Goal: Task Accomplishment & Management: Use online tool/utility

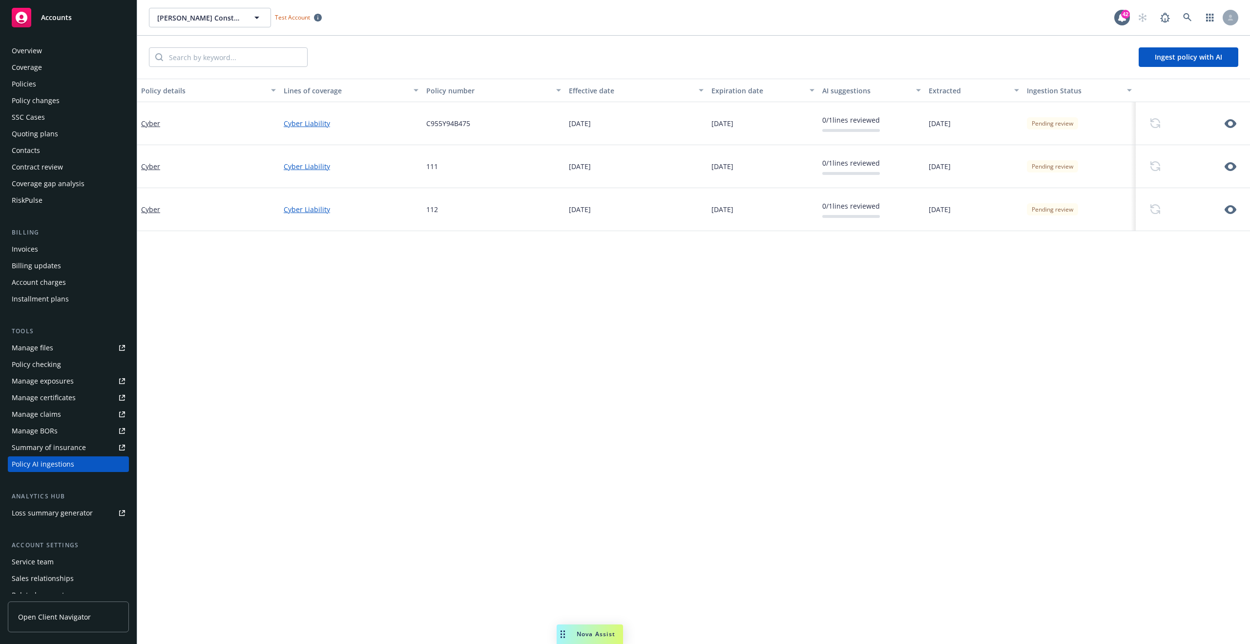
scroll to position [42, 0]
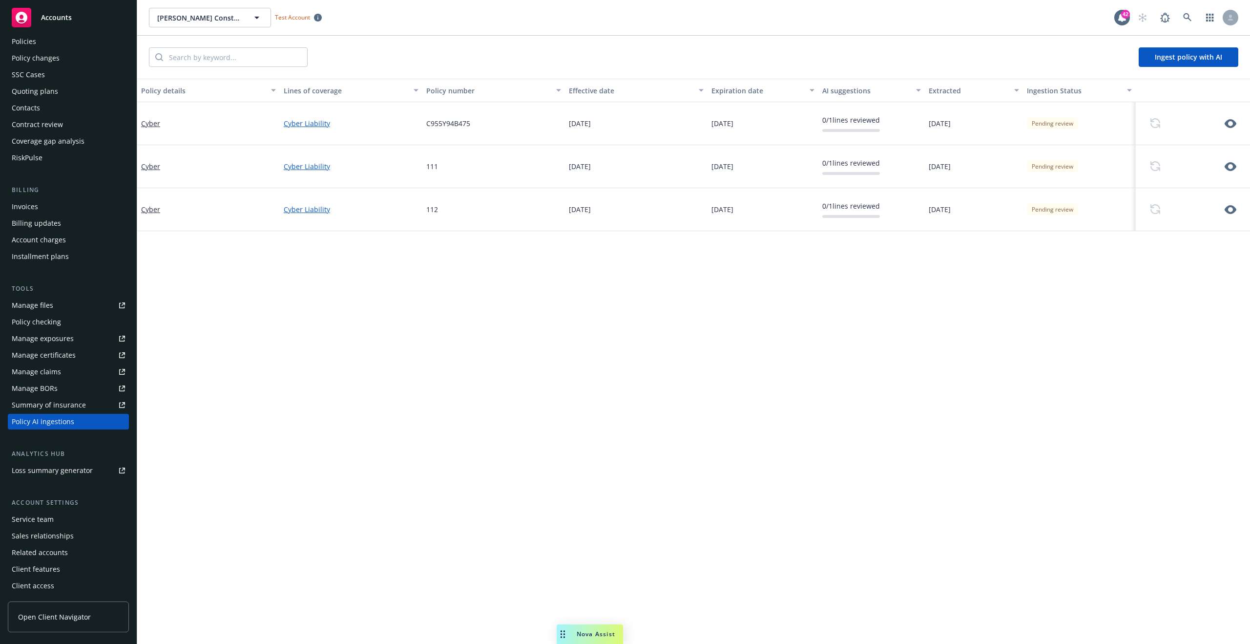
click at [1250, 172] on div at bounding box center [1193, 166] width 114 height 43
click at [1235, 169] on icon "button" at bounding box center [1231, 167] width 12 height 12
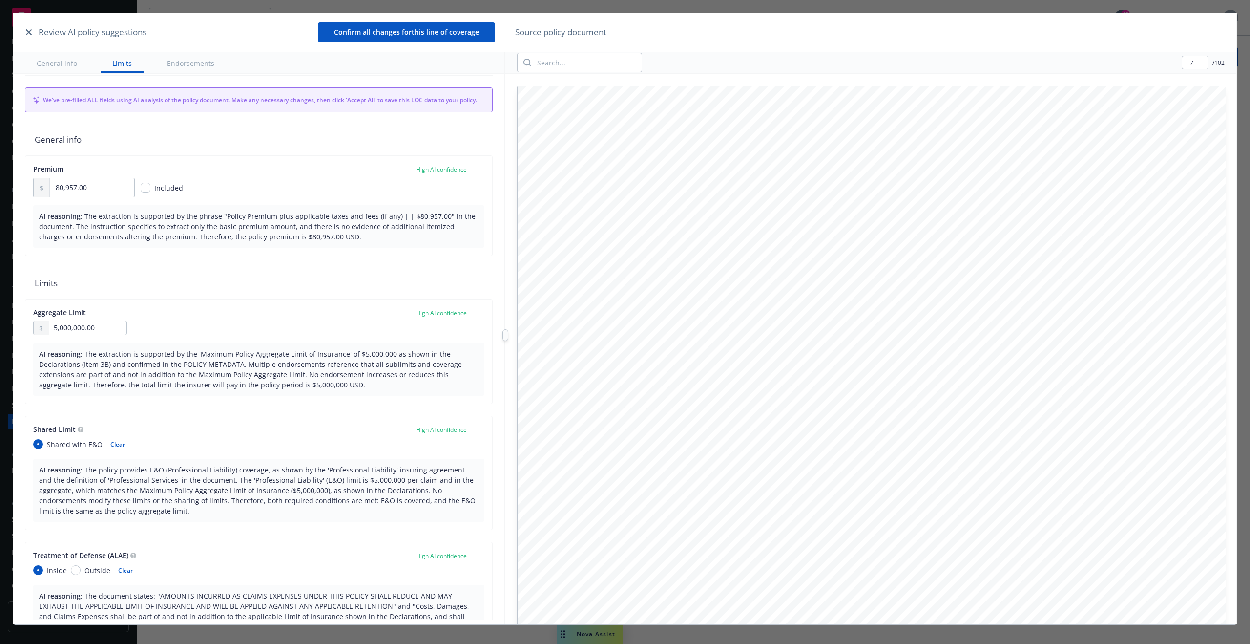
scroll to position [0, 0]
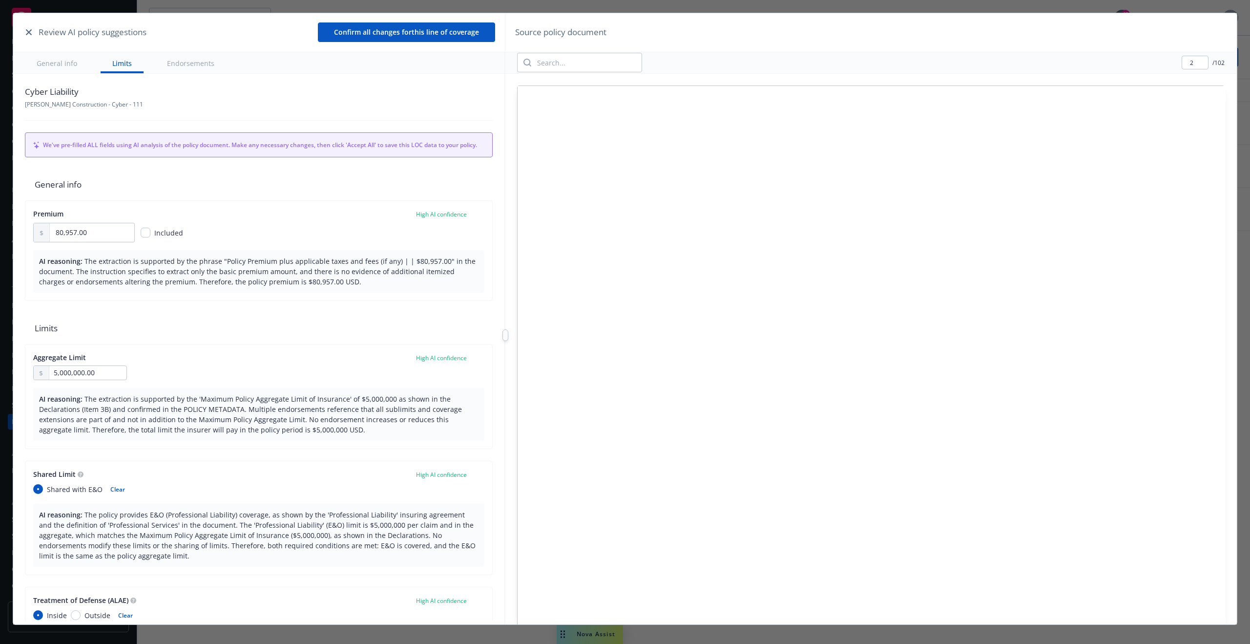
type input "1"
click at [30, 29] on icon "button" at bounding box center [29, 32] width 6 height 6
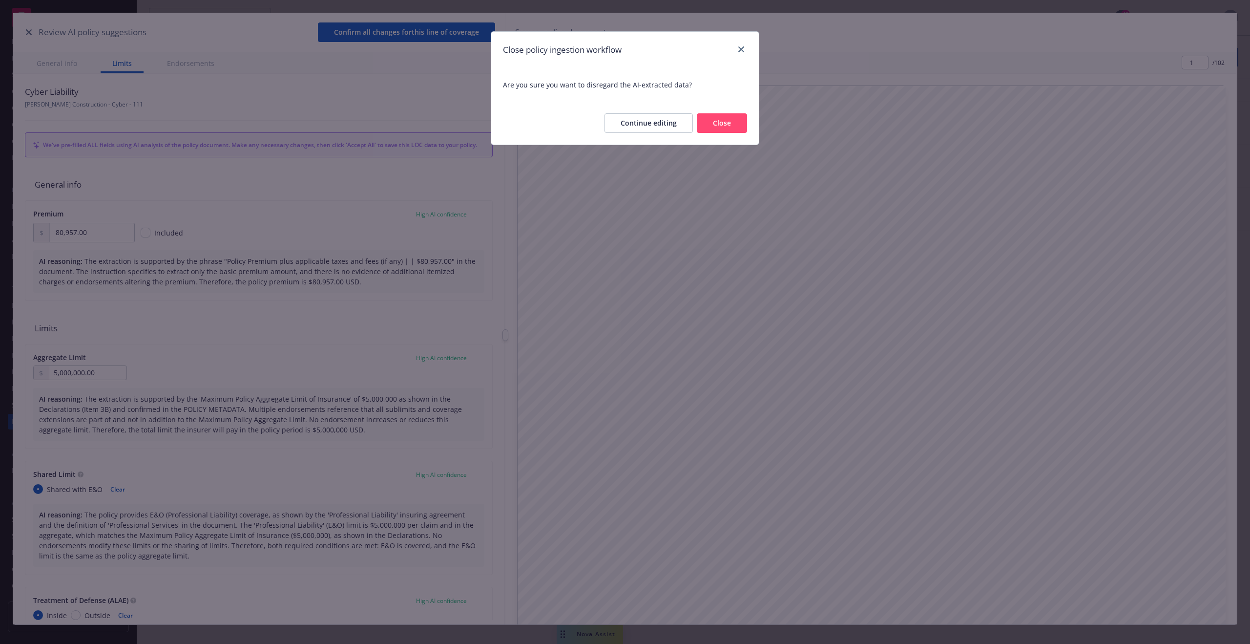
click at [710, 123] on button "Close" at bounding box center [722, 123] width 50 height 20
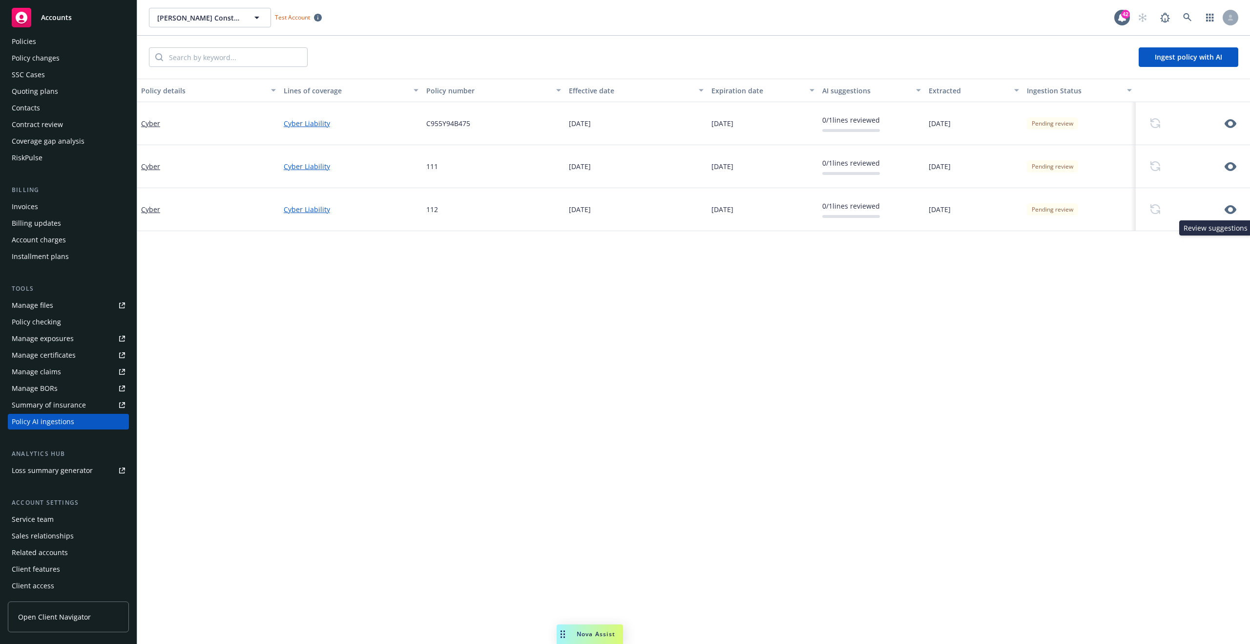
click at [1227, 212] on icon "button" at bounding box center [1231, 210] width 12 height 12
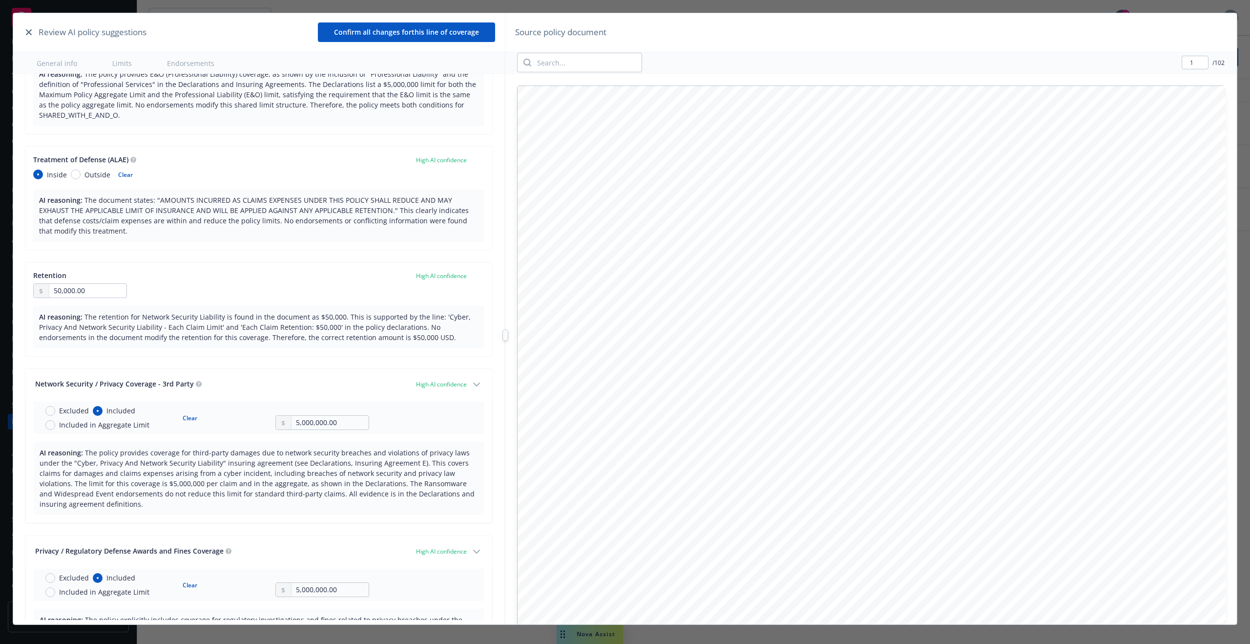
scroll to position [451, 0]
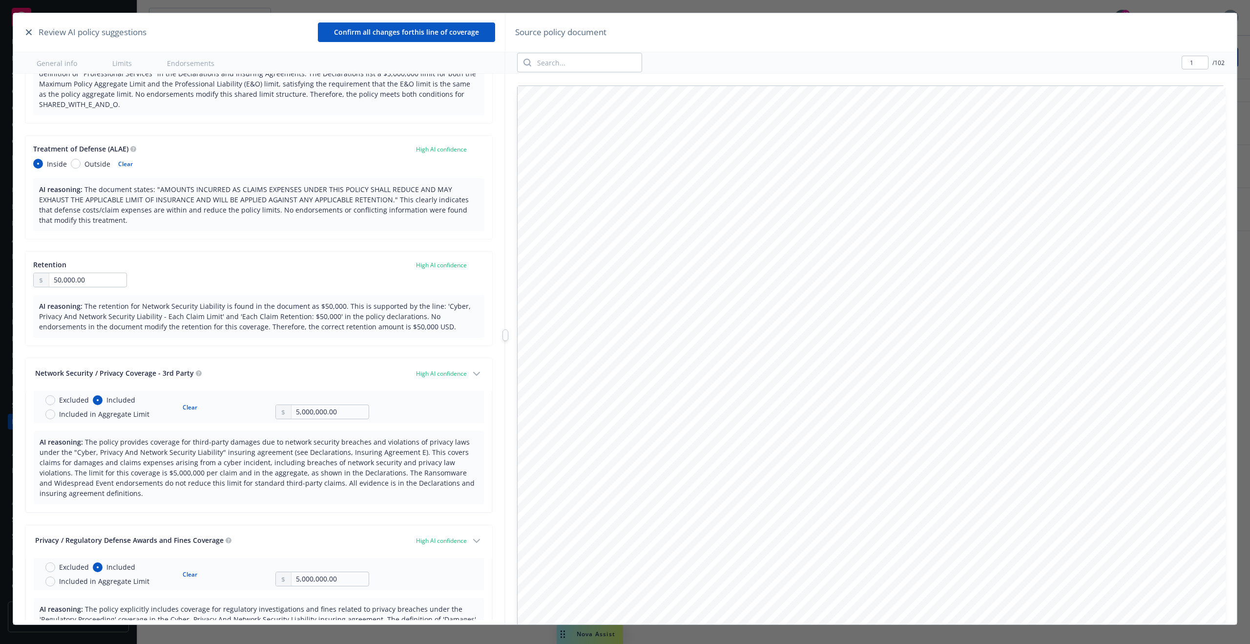
click at [23, 33] on button "button" at bounding box center [29, 32] width 12 height 12
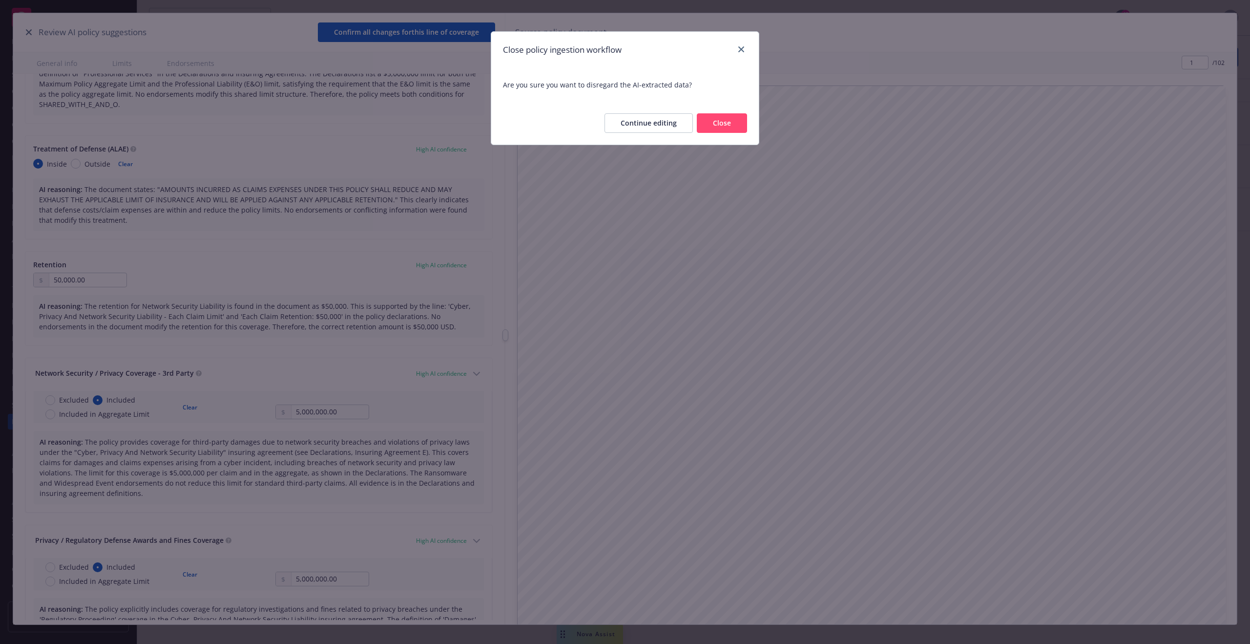
click at [701, 126] on button "Close" at bounding box center [722, 123] width 50 height 20
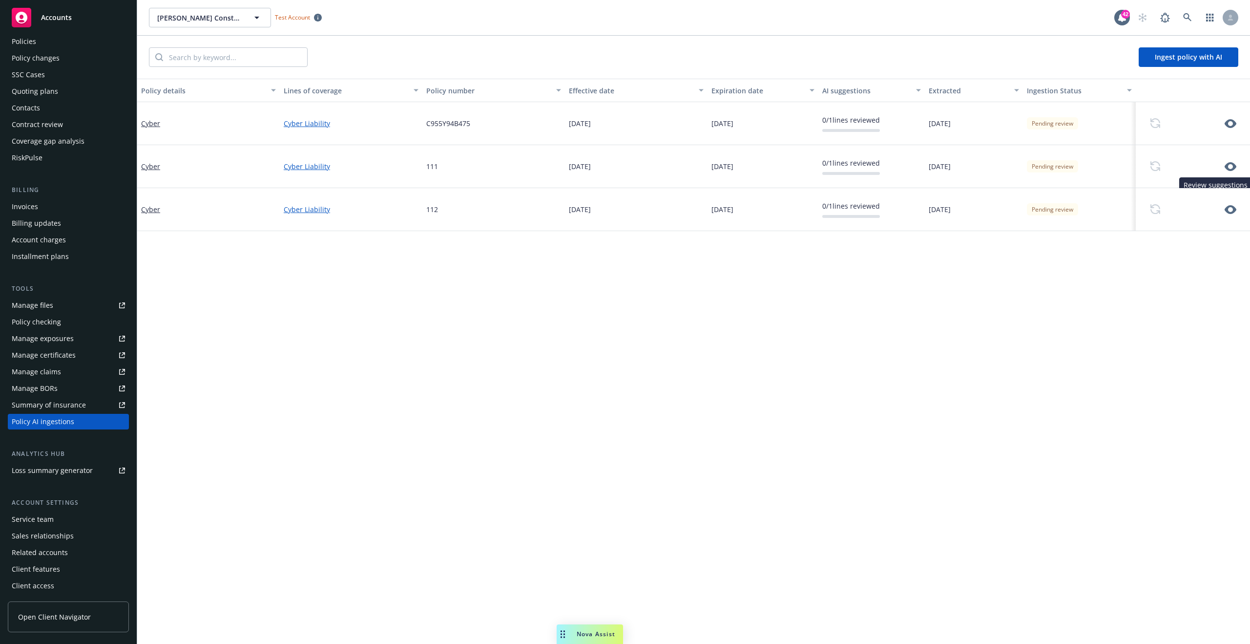
click at [1233, 168] on icon "button" at bounding box center [1231, 166] width 12 height 9
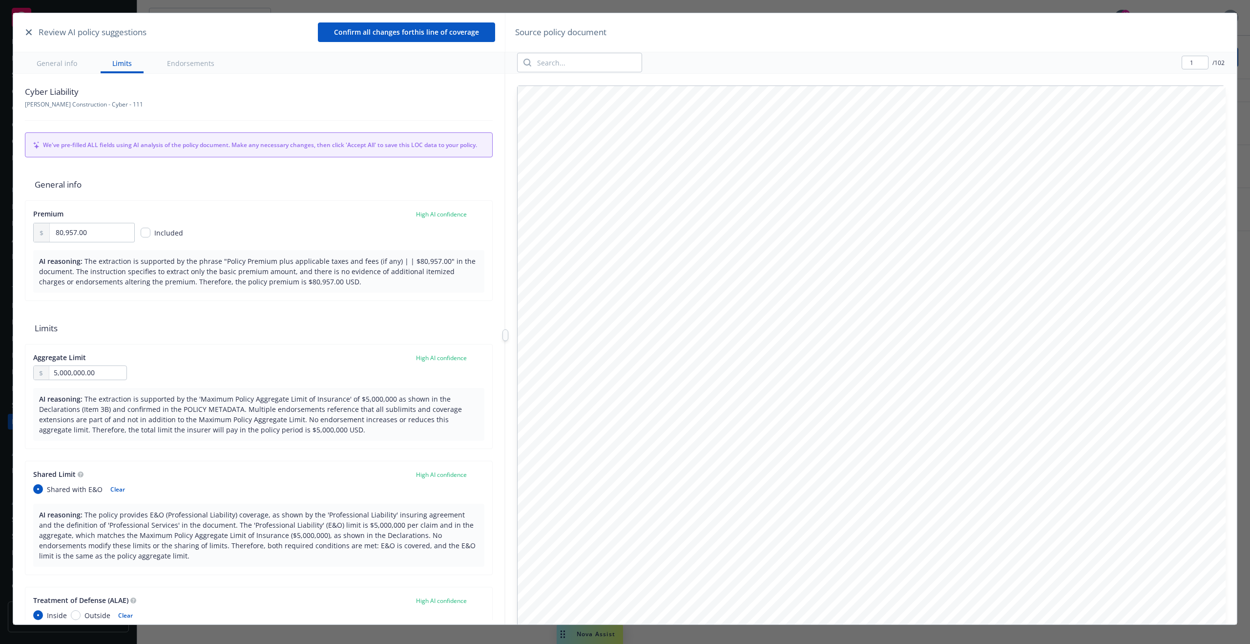
click at [26, 34] on icon "button" at bounding box center [29, 32] width 6 height 6
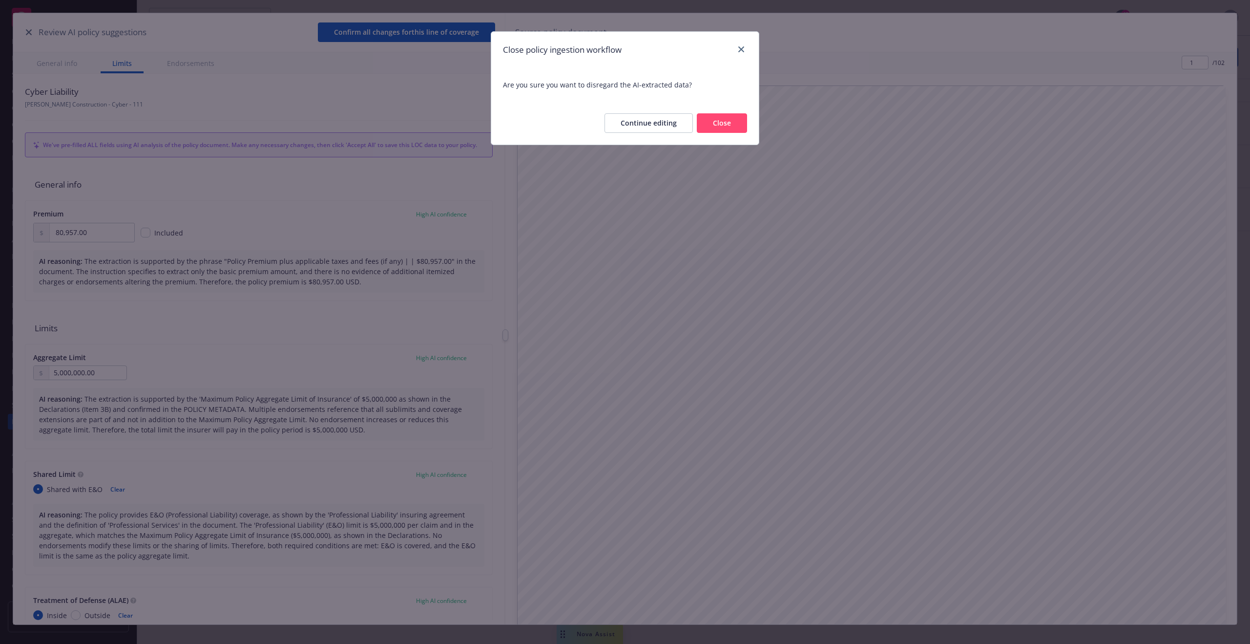
click at [721, 124] on button "Close" at bounding box center [722, 123] width 50 height 20
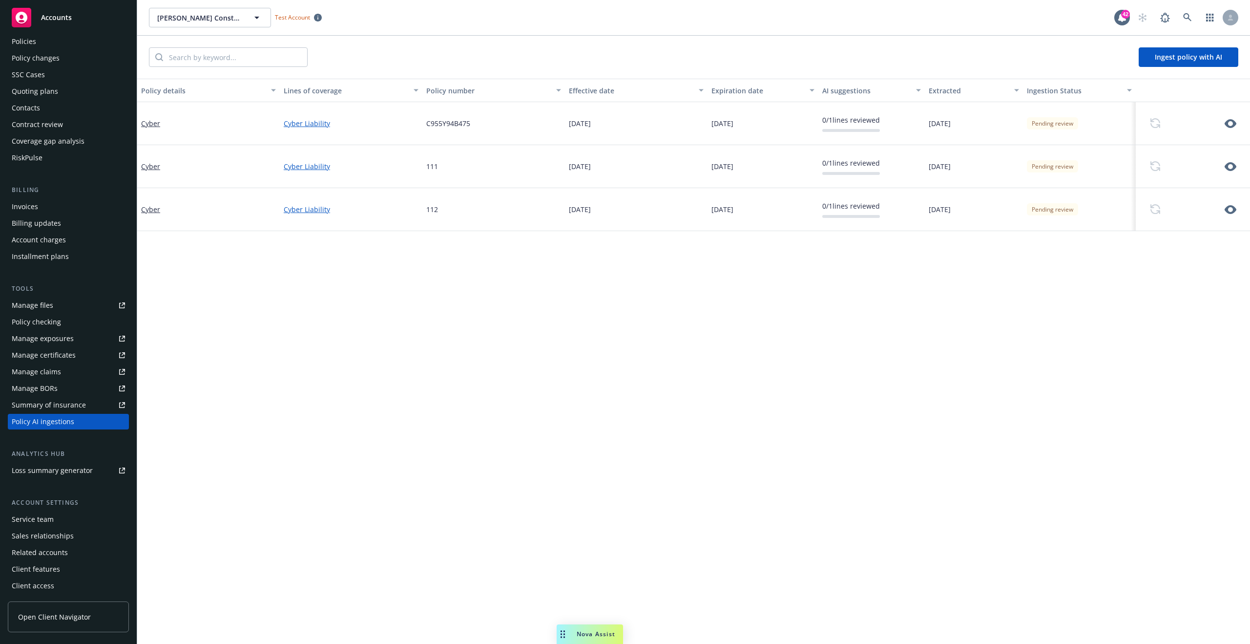
click at [1229, 211] on icon "button" at bounding box center [1231, 210] width 12 height 12
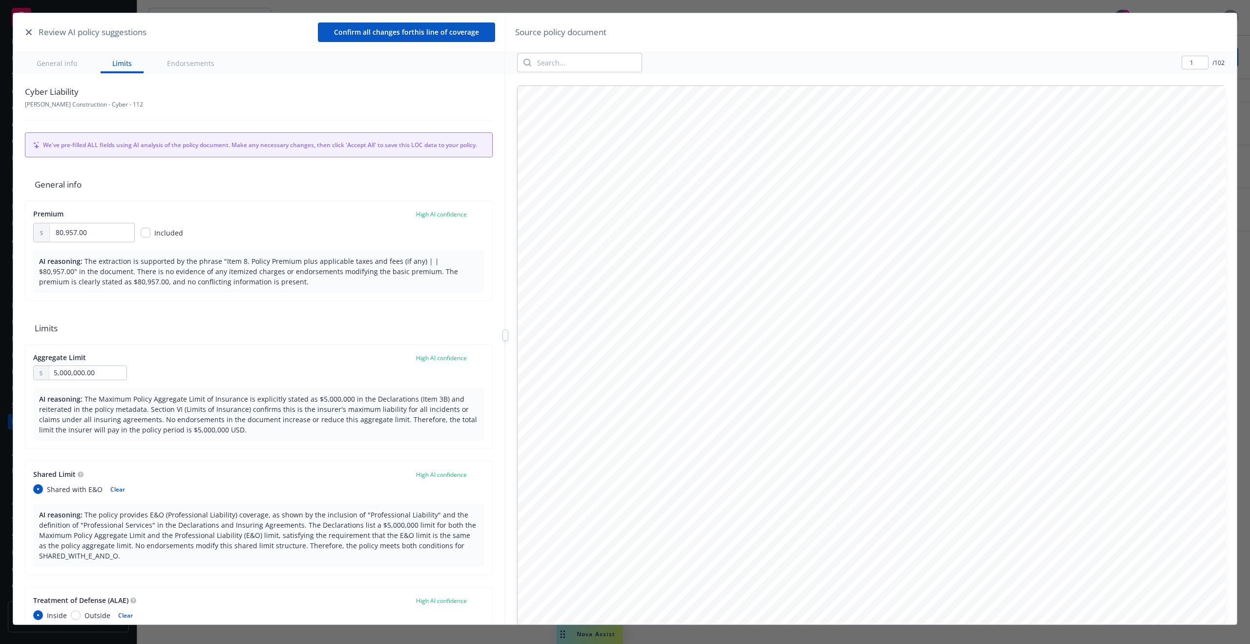
click at [32, 34] on button "button" at bounding box center [29, 32] width 12 height 12
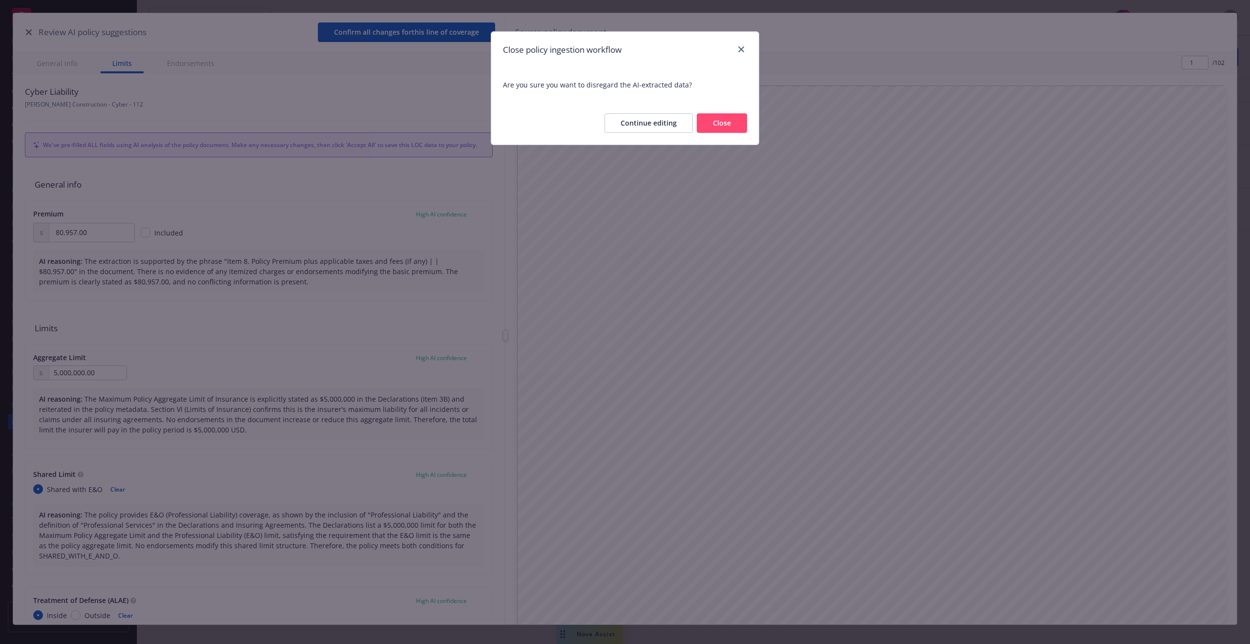
click at [728, 125] on button "Close" at bounding box center [722, 123] width 50 height 20
